Goal: Information Seeking & Learning: Learn about a topic

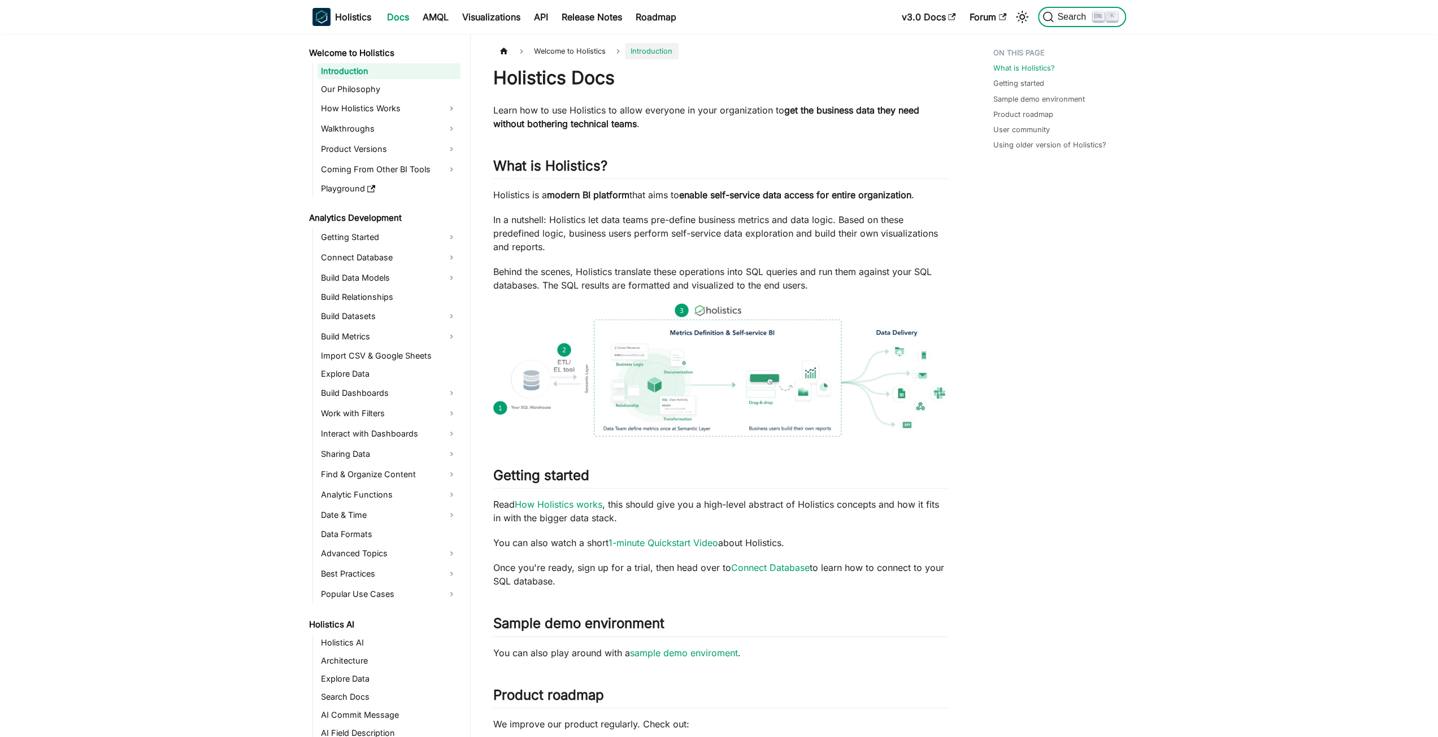
click at [1061, 12] on span "Search" at bounding box center [1072, 17] width 39 height 10
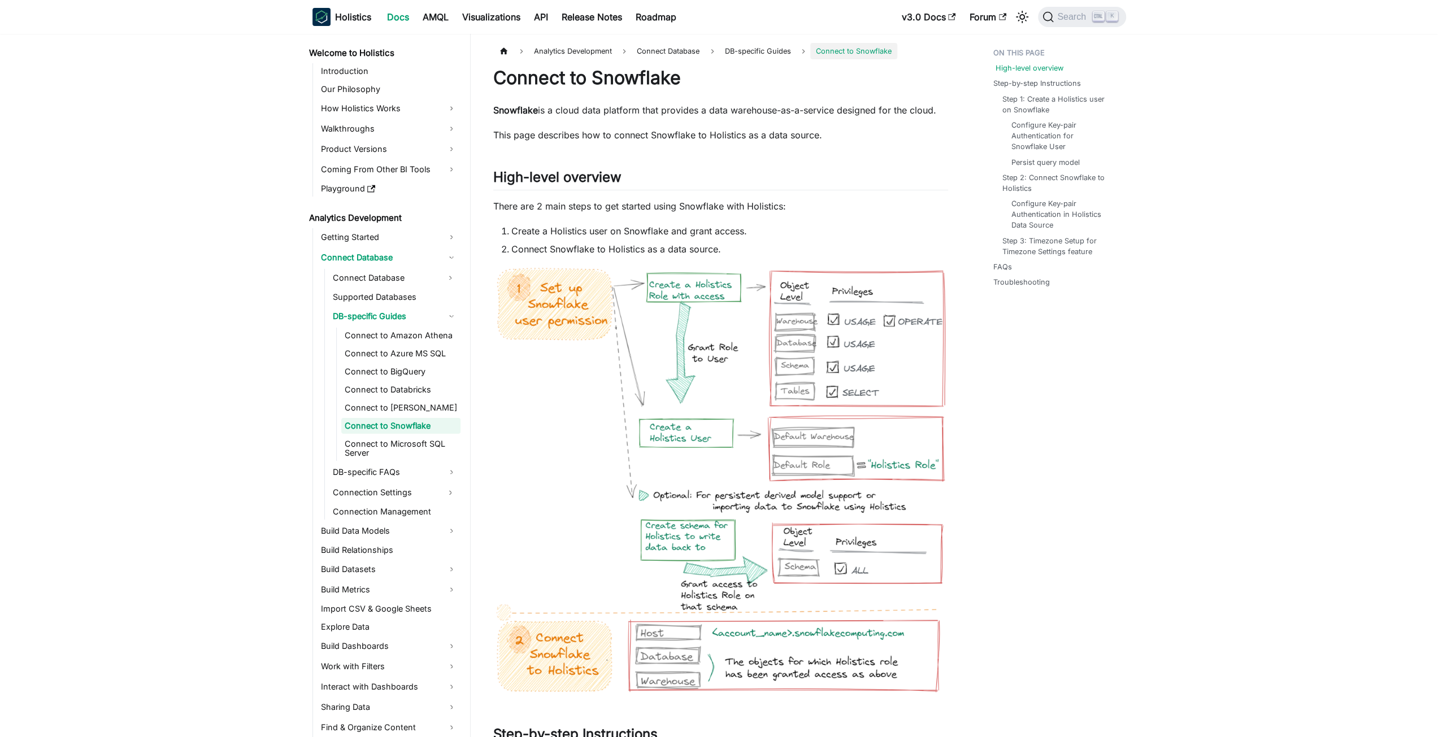
click at [1015, 71] on link "High-level overview" at bounding box center [1029, 68] width 68 height 11
drag, startPoint x: 1356, startPoint y: 287, endPoint x: 1344, endPoint y: 274, distance: 18.0
click at [1057, 14] on span "Search" at bounding box center [1072, 17] width 39 height 10
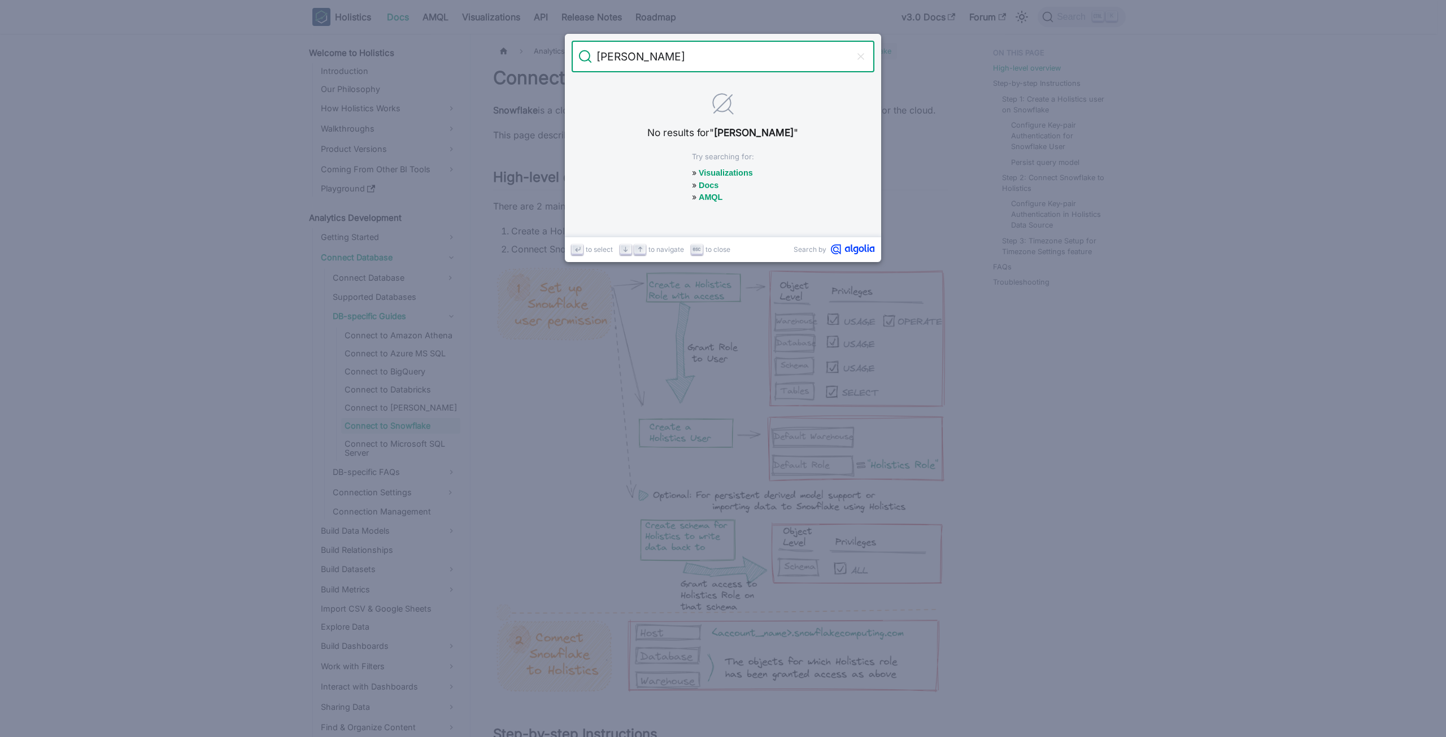
type input "[PERSON_NAME]"
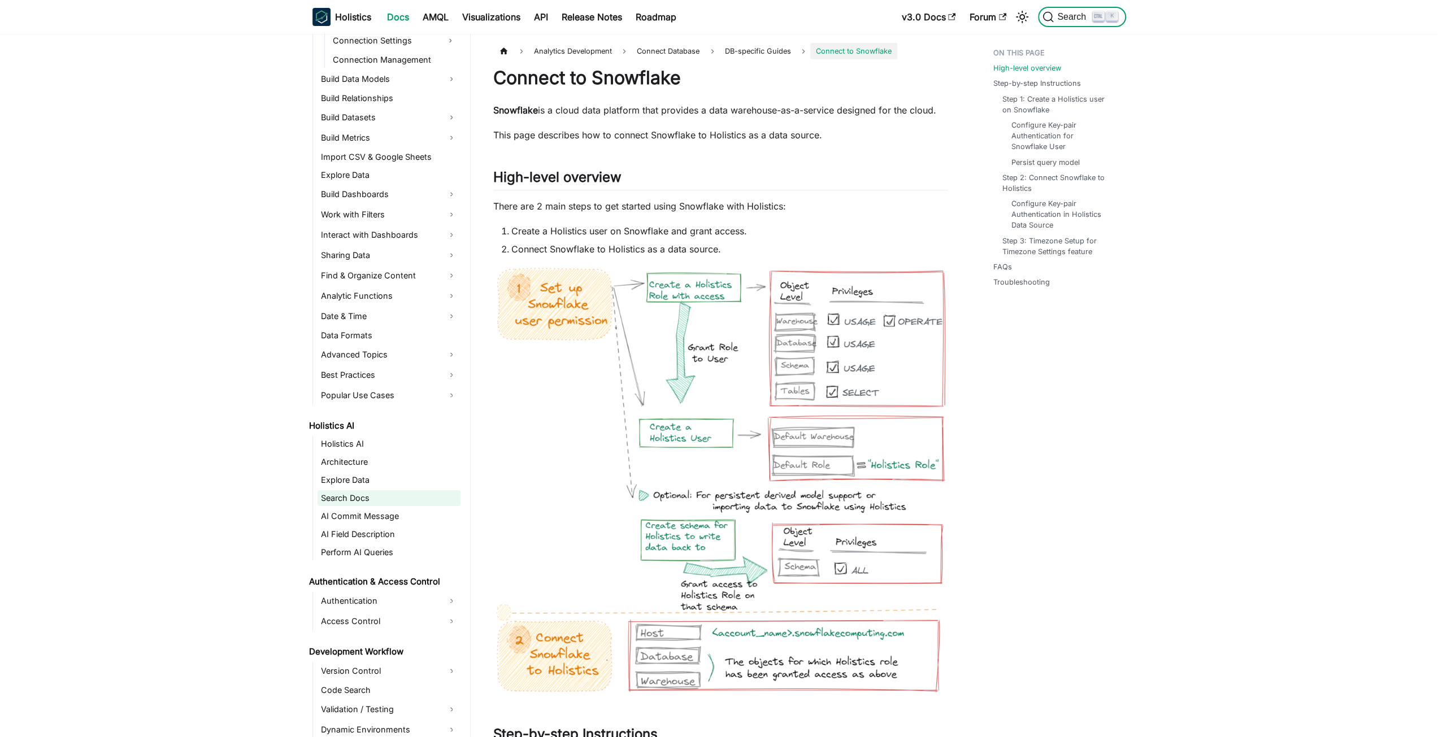
scroll to position [847, 0]
